Goal: Transaction & Acquisition: Purchase product/service

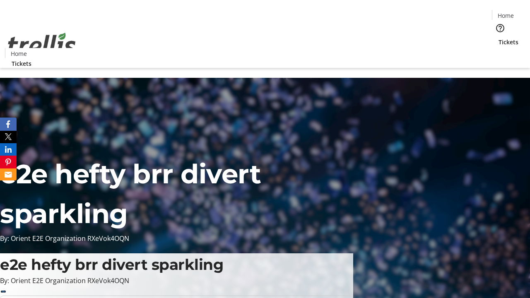
click at [498, 38] on span "Tickets" at bounding box center [508, 42] width 20 height 9
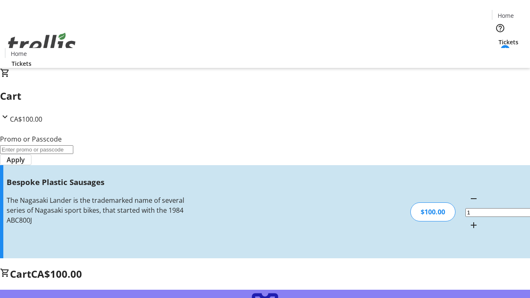
type input "FREE"
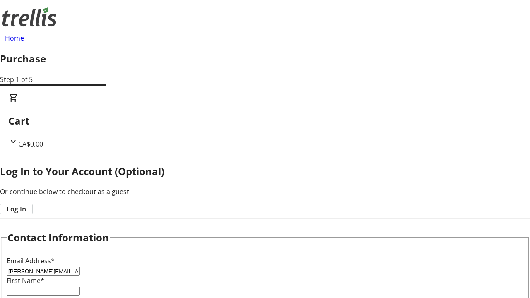
type input "[PERSON_NAME][EMAIL_ADDRESS][DOMAIN_NAME]"
type input "[PERSON_NAME]"
